Goal: Information Seeking & Learning: Learn about a topic

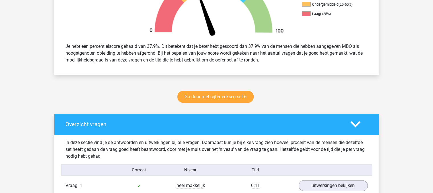
scroll to position [229, 0]
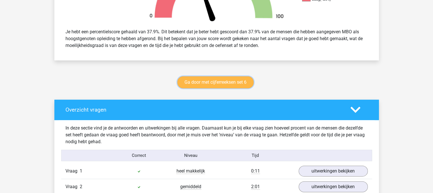
click at [230, 86] on link "Ga door met cijferreeksen set 6" at bounding box center [215, 82] width 76 height 12
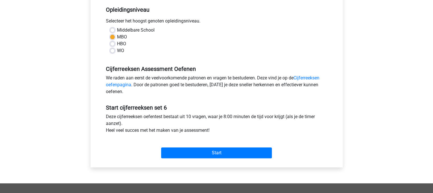
scroll to position [119, 0]
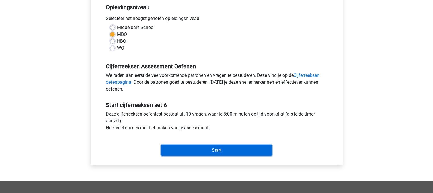
click at [218, 152] on input "Start" at bounding box center [216, 150] width 111 height 11
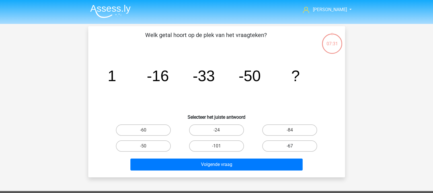
click at [283, 144] on label "-67" at bounding box center [289, 145] width 55 height 11
click at [290, 146] on input "-67" at bounding box center [292, 148] width 4 height 4
radio input "true"
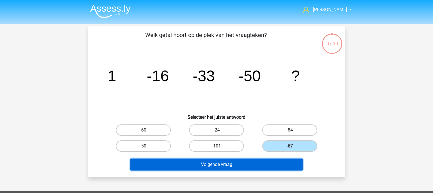
click at [282, 163] on button "Volgende vraag" at bounding box center [216, 165] width 172 height 12
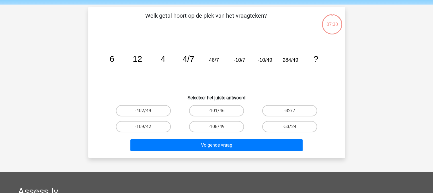
scroll to position [26, 0]
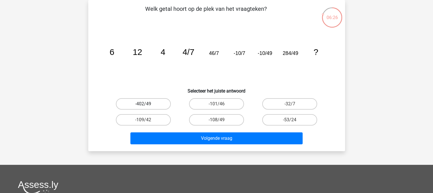
click at [135, 106] on label "-402/49" at bounding box center [143, 103] width 55 height 11
click at [143, 106] on input "-402/49" at bounding box center [145, 106] width 4 height 4
radio input "true"
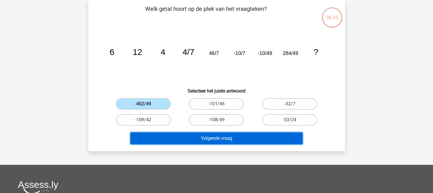
click at [174, 132] on button "Volgende vraag" at bounding box center [216, 138] width 172 height 12
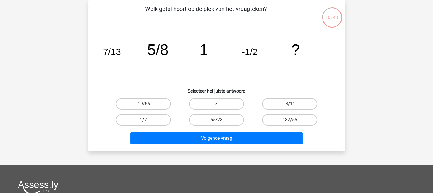
click at [149, 120] on label "1/7" at bounding box center [143, 119] width 55 height 11
click at [147, 120] on input "1/7" at bounding box center [145, 122] width 4 height 4
radio input "true"
click at [215, 99] on label "3" at bounding box center [216, 103] width 55 height 11
click at [216, 104] on input "3" at bounding box center [218, 106] width 4 height 4
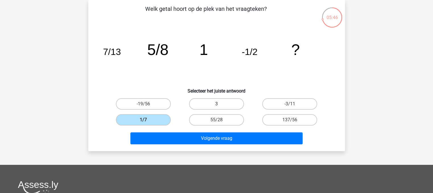
radio input "true"
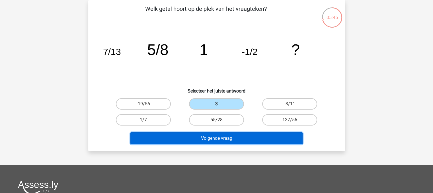
click at [223, 139] on button "Volgende vraag" at bounding box center [216, 138] width 172 height 12
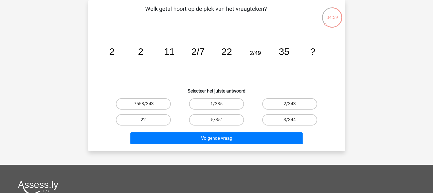
click at [156, 123] on label "22" at bounding box center [143, 119] width 55 height 11
click at [147, 123] on input "22" at bounding box center [145, 122] width 4 height 4
radio input "true"
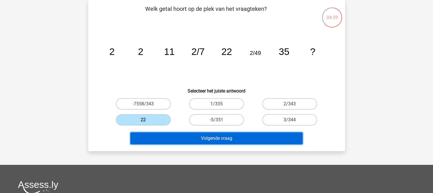
click at [199, 143] on button "Volgende vraag" at bounding box center [216, 138] width 172 height 12
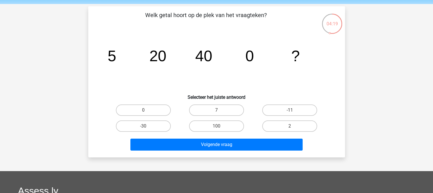
scroll to position [34, 0]
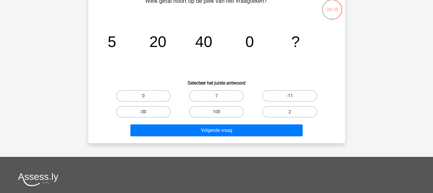
click at [154, 111] on label "-30" at bounding box center [143, 111] width 55 height 11
click at [147, 112] on input "-30" at bounding box center [145, 114] width 4 height 4
radio input "true"
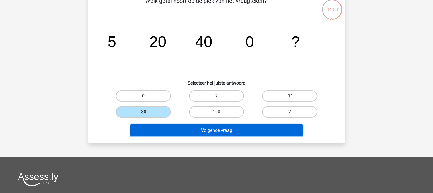
click at [191, 128] on button "Volgende vraag" at bounding box center [216, 130] width 172 height 12
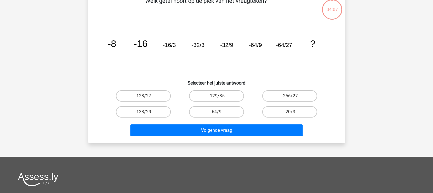
scroll to position [26, 0]
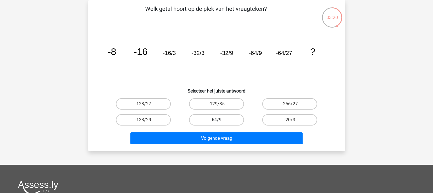
click at [231, 118] on label "64/9" at bounding box center [216, 119] width 55 height 11
click at [220, 120] on input "64/9" at bounding box center [218, 122] width 4 height 4
radio input "true"
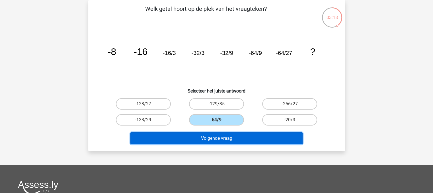
click at [224, 139] on button "Volgende vraag" at bounding box center [216, 138] width 172 height 12
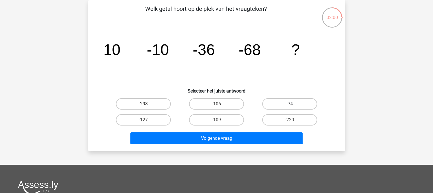
click at [283, 106] on label "-74" at bounding box center [289, 103] width 55 height 11
click at [290, 106] on input "-74" at bounding box center [292, 106] width 4 height 4
radio input "true"
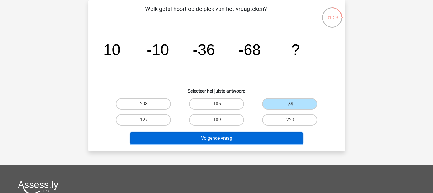
click at [265, 138] on button "Volgende vraag" at bounding box center [216, 138] width 172 height 12
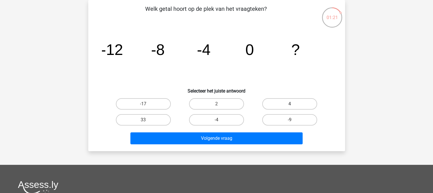
click at [284, 108] on label "4" at bounding box center [289, 103] width 55 height 11
click at [290, 108] on input "4" at bounding box center [292, 106] width 4 height 4
radio input "true"
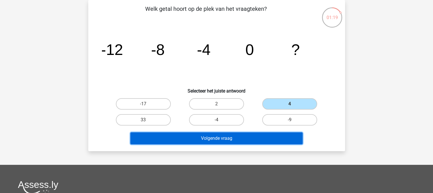
click at [277, 142] on button "Volgende vraag" at bounding box center [216, 138] width 172 height 12
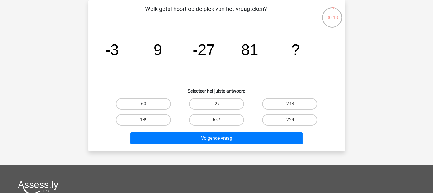
click at [159, 103] on label "-63" at bounding box center [143, 103] width 55 height 11
click at [147, 104] on input "-63" at bounding box center [145, 106] width 4 height 4
radio input "true"
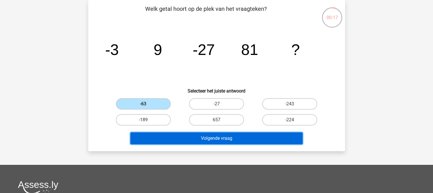
click at [205, 138] on button "Volgende vraag" at bounding box center [216, 138] width 172 height 12
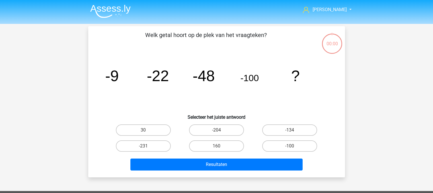
scroll to position [26, 0]
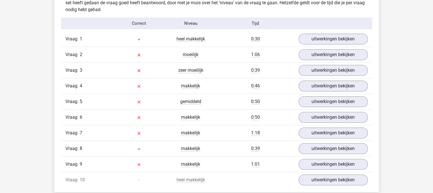
scroll to position [359, 0]
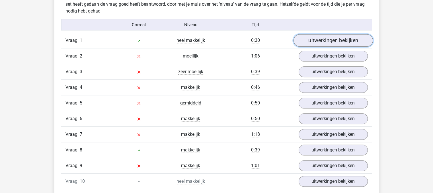
click at [331, 40] on link "uitwerkingen bekijken" at bounding box center [332, 40] width 79 height 13
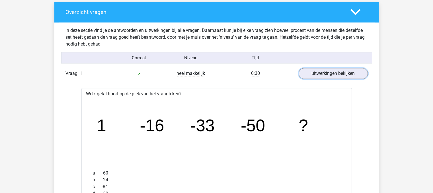
scroll to position [323, 0]
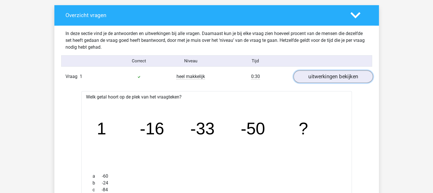
click at [361, 73] on link "uitwerkingen bekijken" at bounding box center [332, 77] width 79 height 13
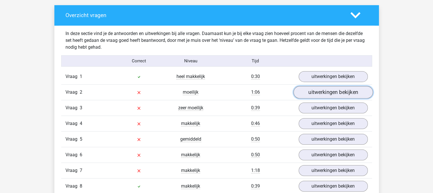
click at [355, 95] on link "uitwerkingen bekijken" at bounding box center [332, 92] width 79 height 13
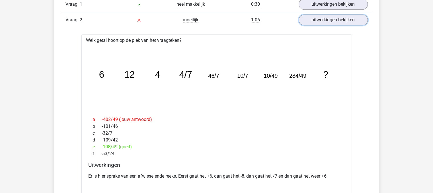
scroll to position [361, 0]
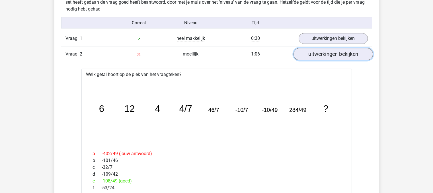
click at [354, 52] on link "uitwerkingen bekijken" at bounding box center [332, 54] width 79 height 13
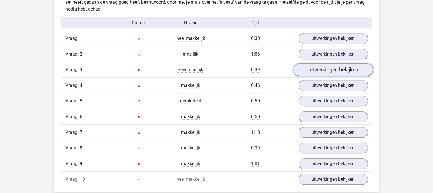
click at [350, 68] on link "uitwerkingen bekijken" at bounding box center [332, 70] width 79 height 13
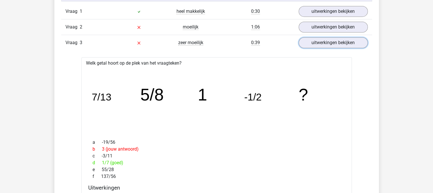
scroll to position [375, 0]
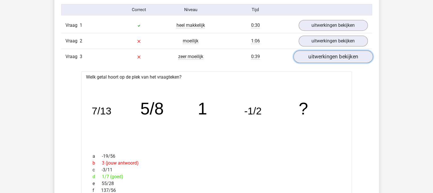
click at [364, 59] on link "uitwerkingen bekijken" at bounding box center [332, 57] width 79 height 13
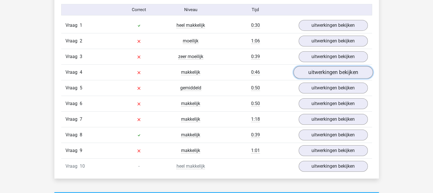
click at [360, 72] on link "uitwerkingen bekijken" at bounding box center [332, 72] width 79 height 13
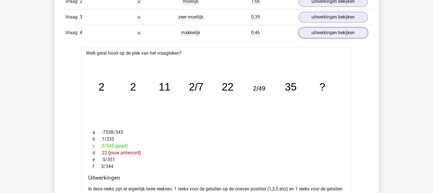
scroll to position [411, 0]
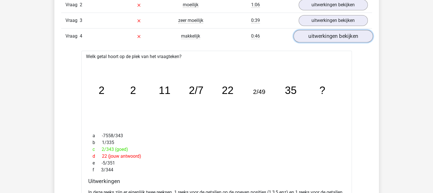
click at [355, 33] on link "uitwerkingen bekijken" at bounding box center [332, 36] width 79 height 13
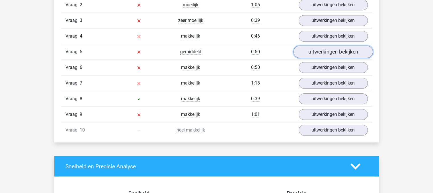
click at [354, 48] on link "uitwerkingen bekijken" at bounding box center [332, 52] width 79 height 13
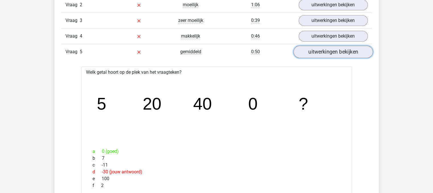
click at [352, 52] on link "uitwerkingen bekijken" at bounding box center [332, 52] width 79 height 13
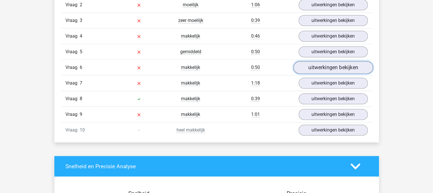
click at [353, 66] on link "uitwerkingen bekijken" at bounding box center [332, 68] width 79 height 13
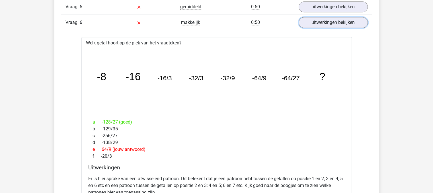
scroll to position [453, 0]
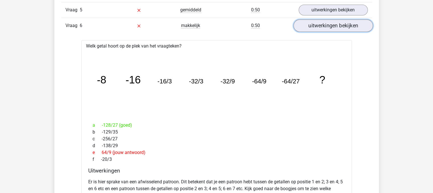
click at [352, 26] on link "uitwerkingen bekijken" at bounding box center [332, 26] width 79 height 13
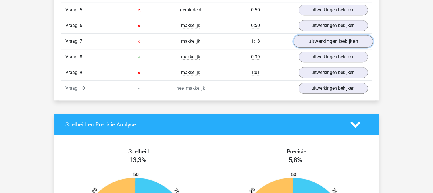
click at [353, 42] on link "uitwerkingen bekijken" at bounding box center [332, 41] width 79 height 13
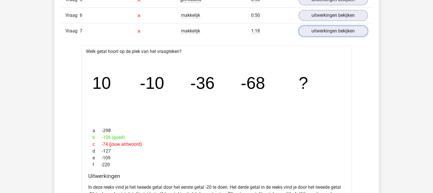
scroll to position [460, 0]
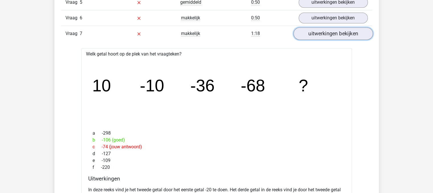
click at [350, 36] on link "uitwerkingen bekijken" at bounding box center [332, 34] width 79 height 13
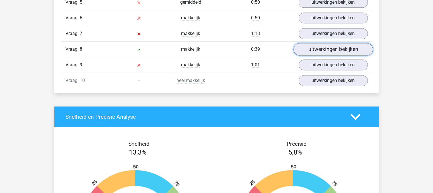
click at [348, 52] on link "uitwerkingen bekijken" at bounding box center [332, 49] width 79 height 13
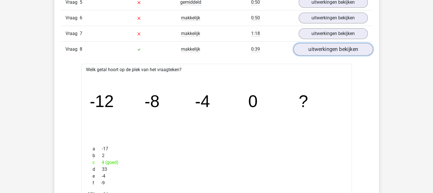
click at [351, 48] on link "uitwerkingen bekijken" at bounding box center [332, 49] width 79 height 13
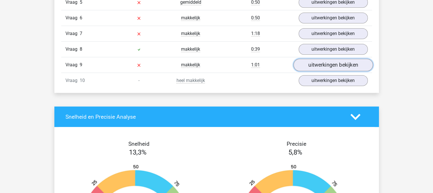
click at [346, 70] on link "uitwerkingen bekijken" at bounding box center [332, 65] width 79 height 13
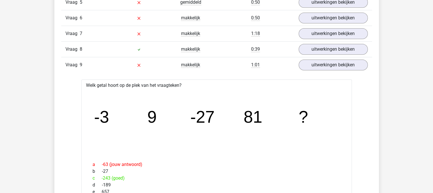
click at [432, 92] on div "rebecca rebeccadegreef@live.nl" at bounding box center [216, 193] width 433 height 1307
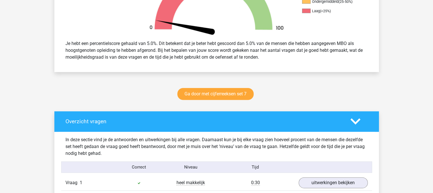
scroll to position [240, 0]
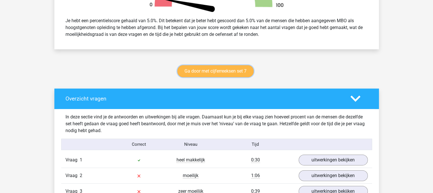
click at [223, 72] on link "Ga door met cijferreeksen set 7" at bounding box center [215, 71] width 76 height 12
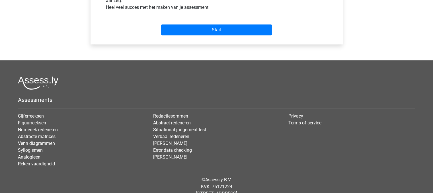
scroll to position [251, 0]
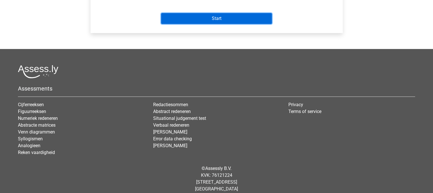
click at [232, 19] on input "Start" at bounding box center [216, 18] width 111 height 11
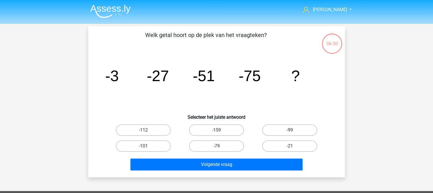
click at [292, 130] on input "-99" at bounding box center [292, 132] width 4 height 4
radio input "true"
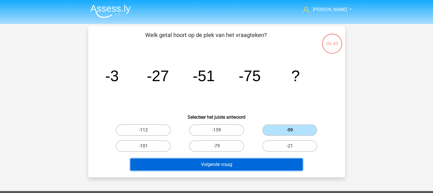
click at [275, 167] on button "Volgende vraag" at bounding box center [216, 165] width 172 height 12
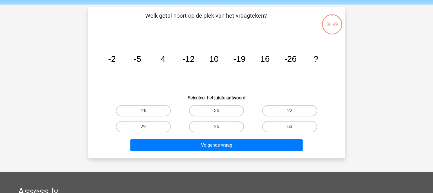
scroll to position [26, 0]
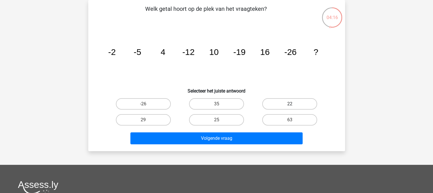
click at [283, 101] on label "22" at bounding box center [289, 103] width 55 height 11
click at [290, 104] on input "22" at bounding box center [292, 106] width 4 height 4
radio input "true"
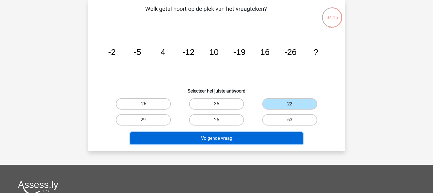
click at [265, 139] on button "Volgende vraag" at bounding box center [216, 138] width 172 height 12
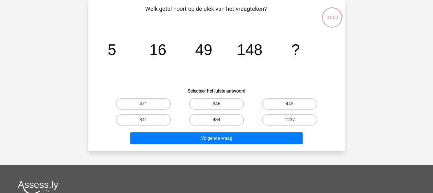
click at [294, 101] on label "445" at bounding box center [289, 103] width 55 height 11
click at [294, 104] on input "445" at bounding box center [292, 106] width 4 height 4
radio input "true"
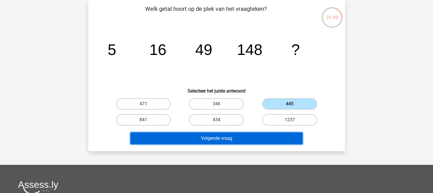
click at [256, 138] on button "Volgende vraag" at bounding box center [216, 138] width 172 height 12
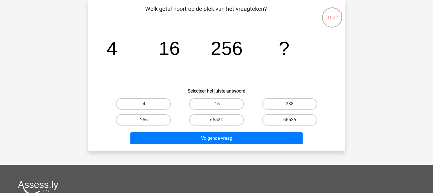
click at [303, 121] on label "65536" at bounding box center [289, 119] width 55 height 11
click at [294, 121] on input "65536" at bounding box center [292, 122] width 4 height 4
radio input "true"
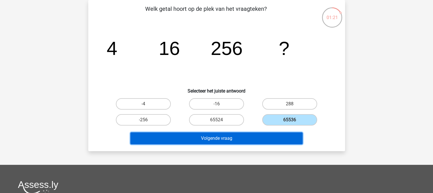
click at [284, 139] on button "Volgende vraag" at bounding box center [216, 138] width 172 height 12
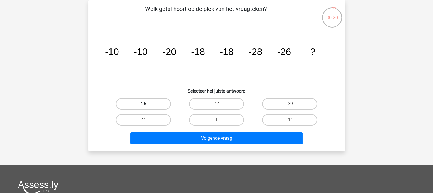
click at [153, 102] on label "-26" at bounding box center [143, 103] width 55 height 11
click at [147, 104] on input "-26" at bounding box center [145, 106] width 4 height 4
radio input "true"
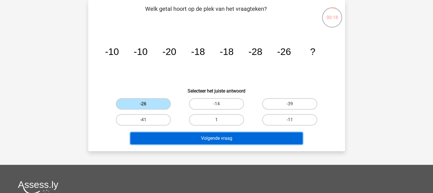
click at [234, 140] on button "Volgende vraag" at bounding box center [216, 138] width 172 height 12
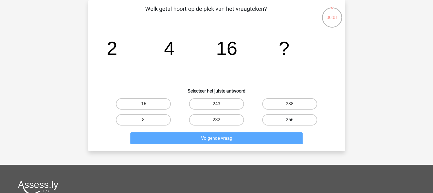
click at [299, 118] on label "256" at bounding box center [289, 119] width 55 height 11
click at [294, 120] on input "256" at bounding box center [292, 122] width 4 height 4
radio input "true"
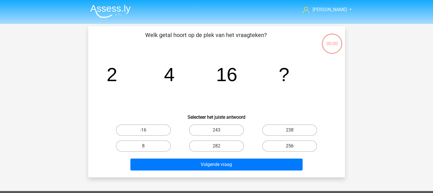
scroll to position [26, 0]
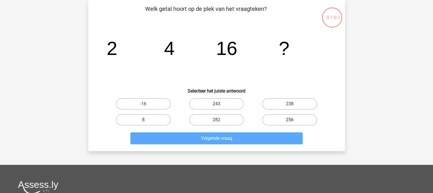
click at [292, 119] on label "256" at bounding box center [289, 119] width 55 height 11
click at [292, 120] on input "256" at bounding box center [292, 122] width 4 height 4
radio input "true"
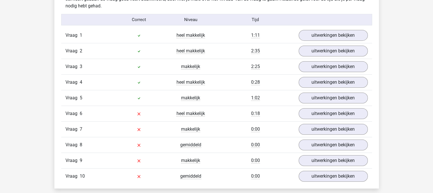
scroll to position [383, 0]
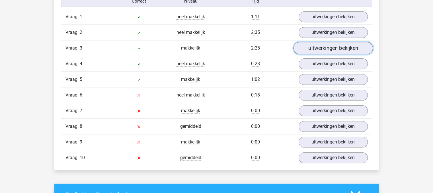
click at [326, 50] on link "uitwerkingen bekijken" at bounding box center [332, 48] width 79 height 13
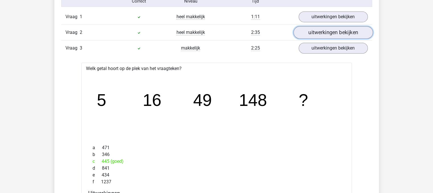
click at [355, 35] on link "uitwerkingen bekijken" at bounding box center [332, 32] width 79 height 13
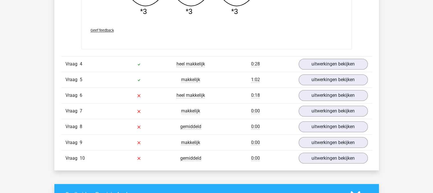
scroll to position [946, 0]
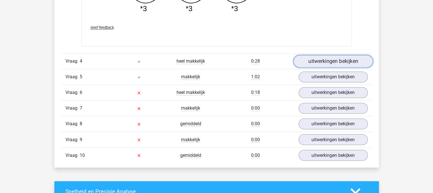
click at [338, 63] on link "uitwerkingen bekijken" at bounding box center [332, 61] width 79 height 13
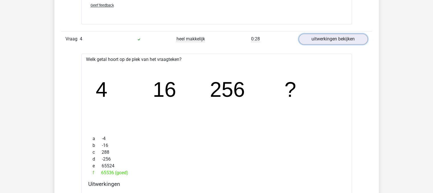
scroll to position [959, 0]
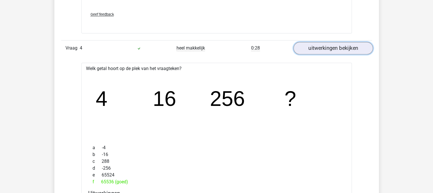
click at [353, 48] on link "uitwerkingen bekijken" at bounding box center [332, 48] width 79 height 13
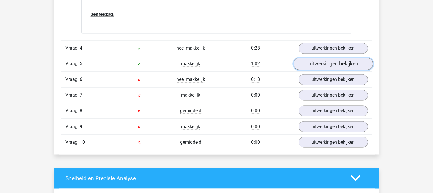
click at [353, 62] on link "uitwerkingen bekijken" at bounding box center [332, 64] width 79 height 13
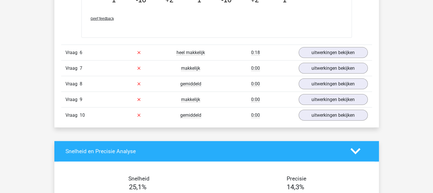
scroll to position [1242, 0]
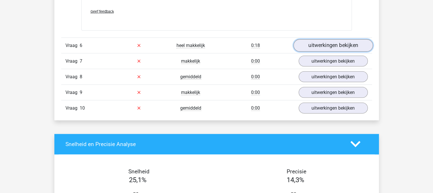
click at [361, 46] on link "uitwerkingen bekijken" at bounding box center [332, 45] width 79 height 13
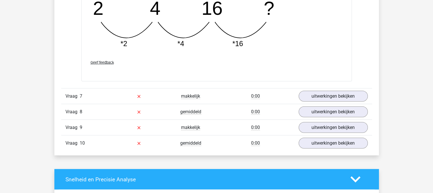
scroll to position [1478, 0]
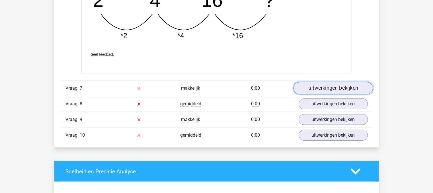
click at [358, 84] on link "uitwerkingen bekijken" at bounding box center [332, 88] width 79 height 13
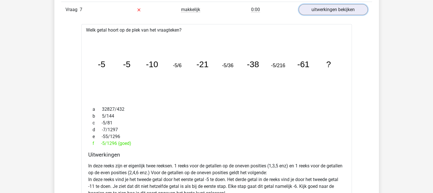
scroll to position [1547, 0]
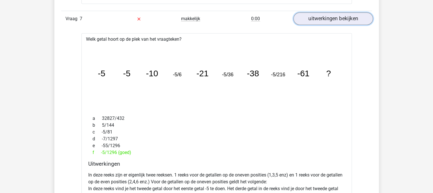
click at [362, 21] on link "uitwerkingen bekijken" at bounding box center [332, 19] width 79 height 13
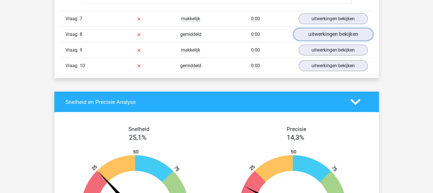
click at [357, 34] on link "uitwerkingen bekijken" at bounding box center [332, 34] width 79 height 13
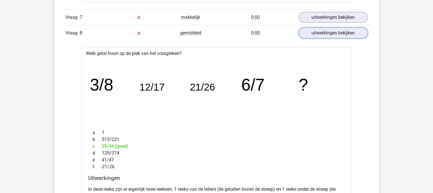
scroll to position [1545, 0]
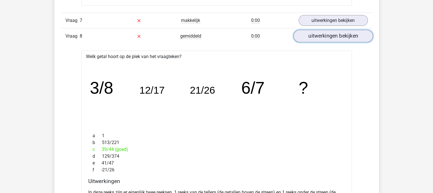
drag, startPoint x: 365, startPoint y: 37, endPoint x: 339, endPoint y: 30, distance: 26.5
click at [339, 30] on link "uitwerkingen bekijken" at bounding box center [332, 36] width 79 height 13
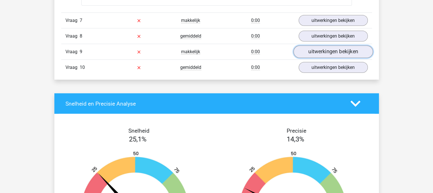
click at [342, 53] on link "uitwerkingen bekijken" at bounding box center [332, 52] width 79 height 13
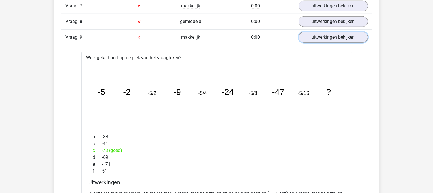
scroll to position [1545, 0]
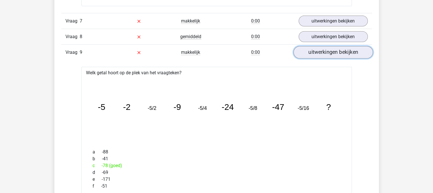
click at [340, 50] on link "uitwerkingen bekijken" at bounding box center [332, 52] width 79 height 13
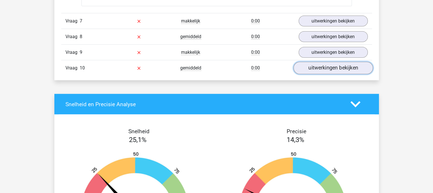
click at [338, 66] on link "uitwerkingen bekijken" at bounding box center [332, 68] width 79 height 13
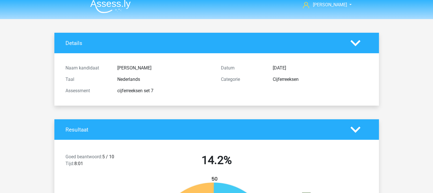
scroll to position [0, 0]
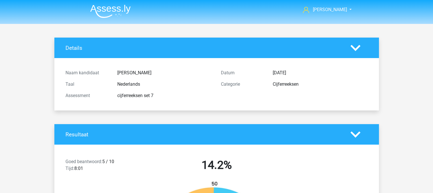
click at [117, 14] on img at bounding box center [110, 11] width 40 height 13
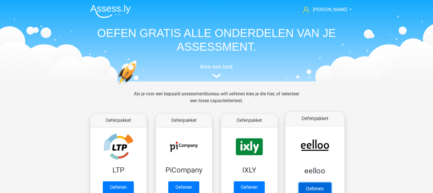
click at [330, 183] on link "Oefenen" at bounding box center [315, 189] width 32 height 13
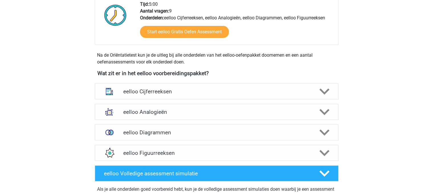
scroll to position [175, 0]
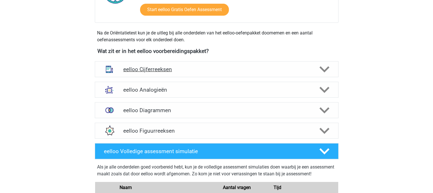
click at [324, 71] on polygon at bounding box center [325, 69] width 10 height 6
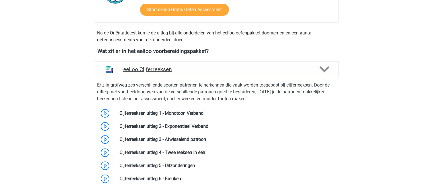
click at [315, 70] on div at bounding box center [323, 69] width 19 height 10
